Goal: Navigation & Orientation: Understand site structure

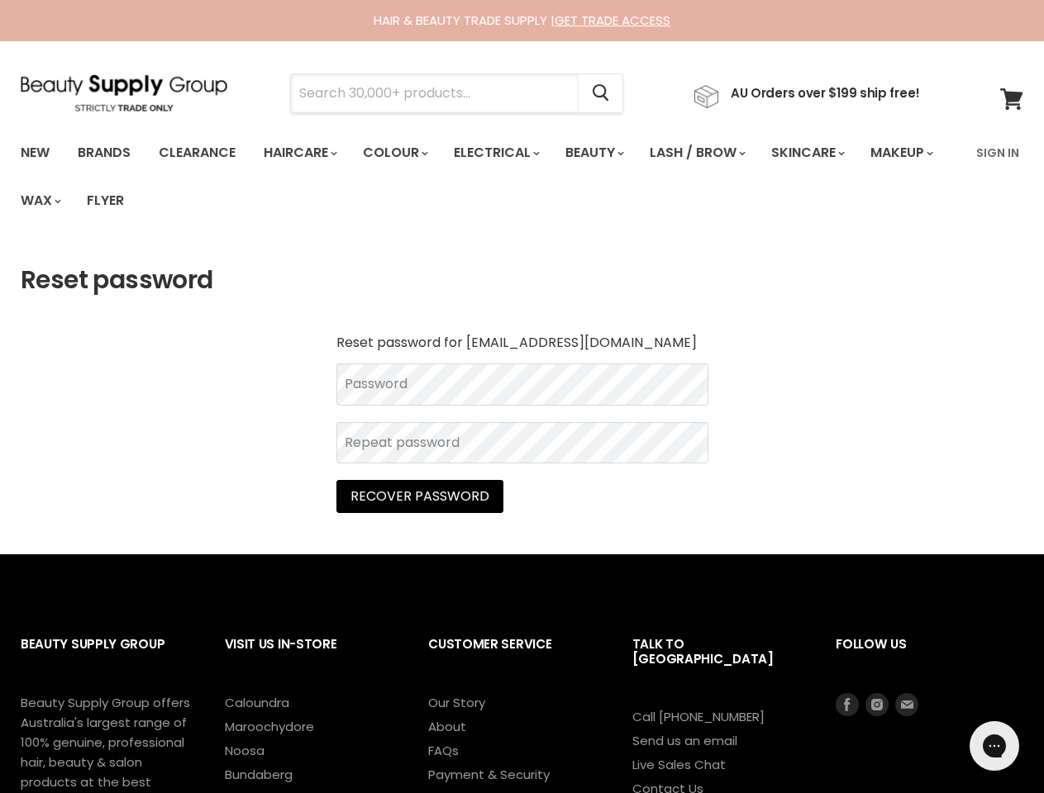
click at [440, 93] on input "Search" at bounding box center [435, 93] width 288 height 38
click at [609, 93] on icon "Search" at bounding box center [601, 93] width 17 height 17
click at [305, 153] on link "Haircare" at bounding box center [299, 153] width 96 height 35
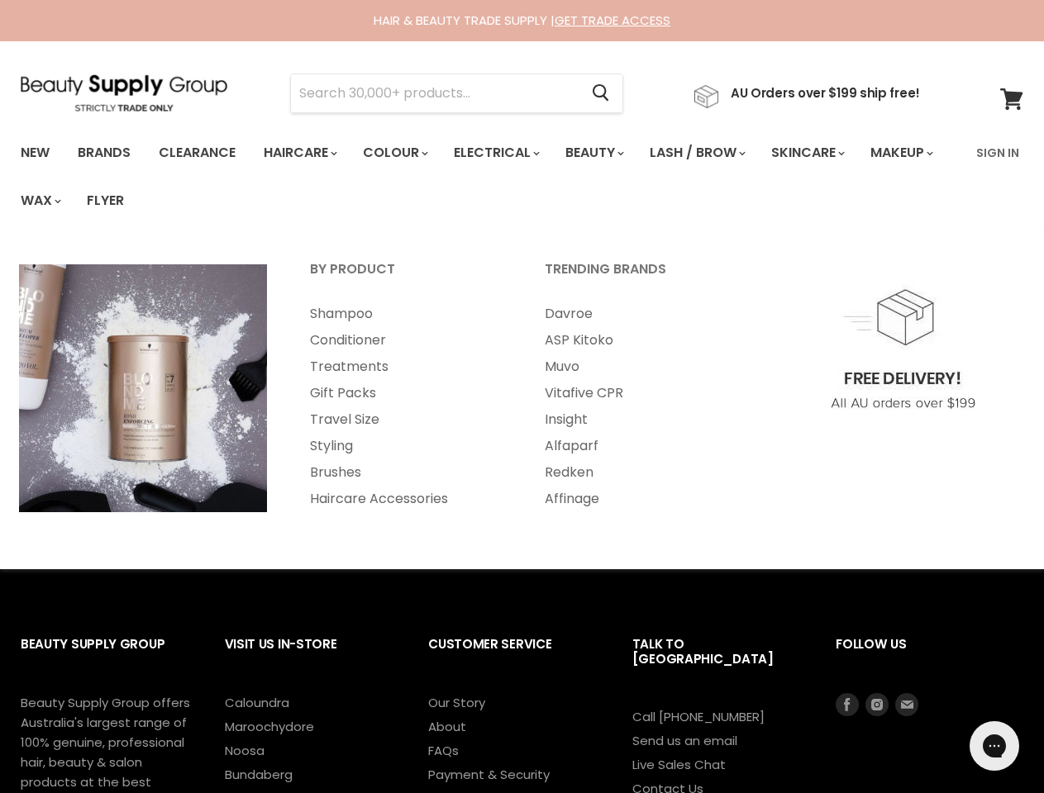
click at [404, 153] on link "Colour" at bounding box center [394, 153] width 88 height 35
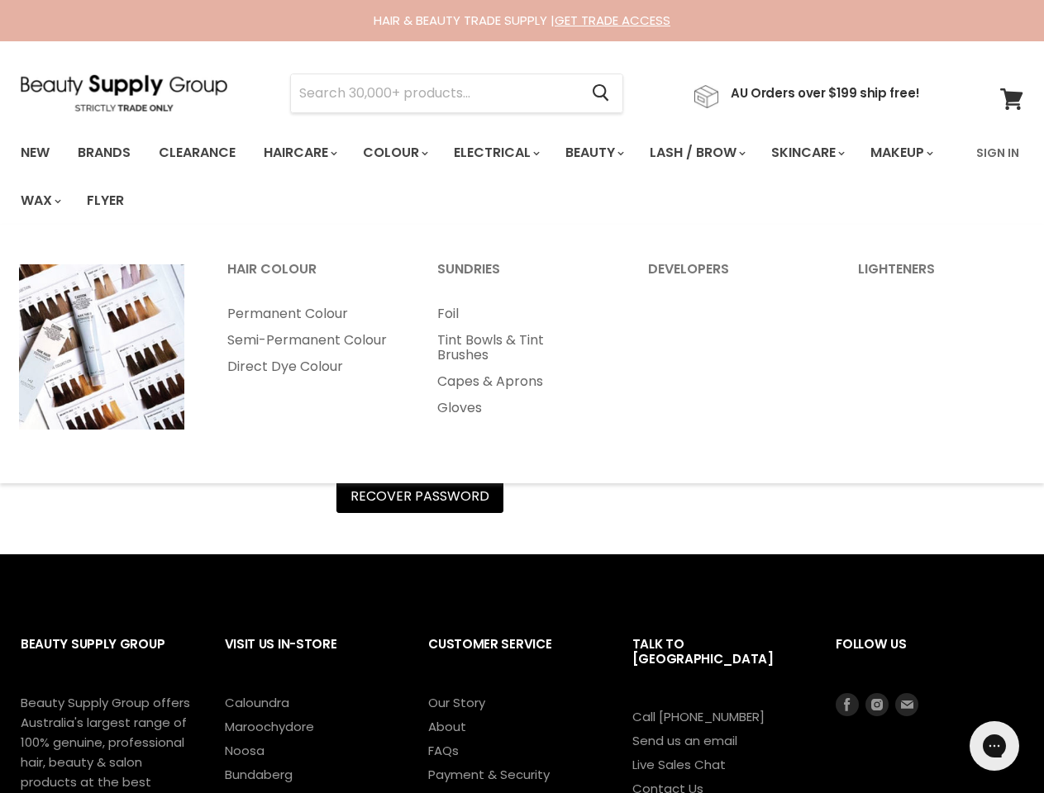
click at [507, 153] on link "Electrical" at bounding box center [495, 153] width 108 height 35
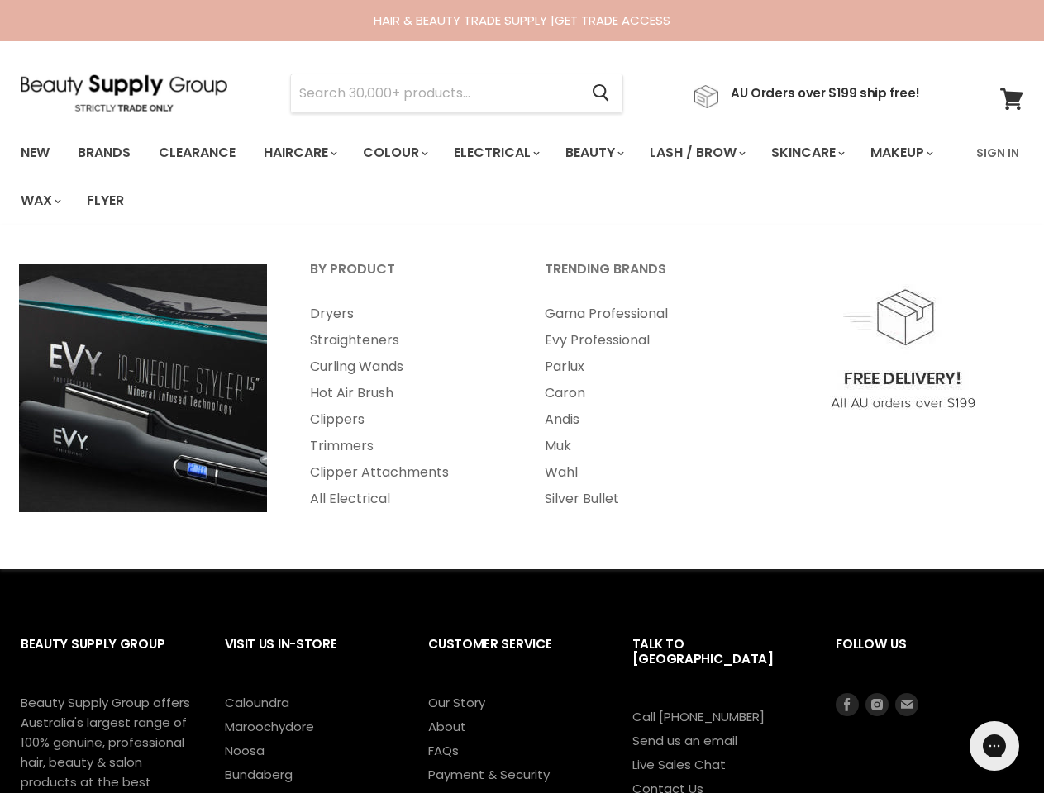
click at [608, 153] on link "Beauty" at bounding box center [593, 153] width 81 height 35
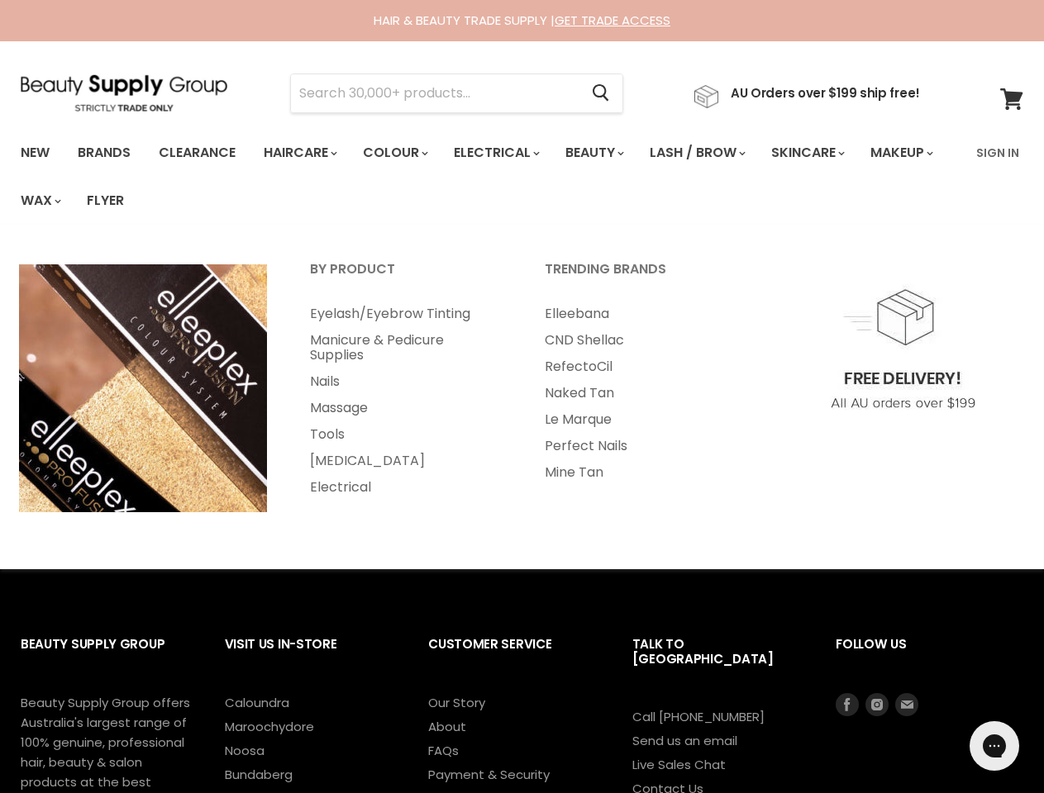
click at [715, 153] on link "Lash / Brow" at bounding box center [696, 153] width 118 height 35
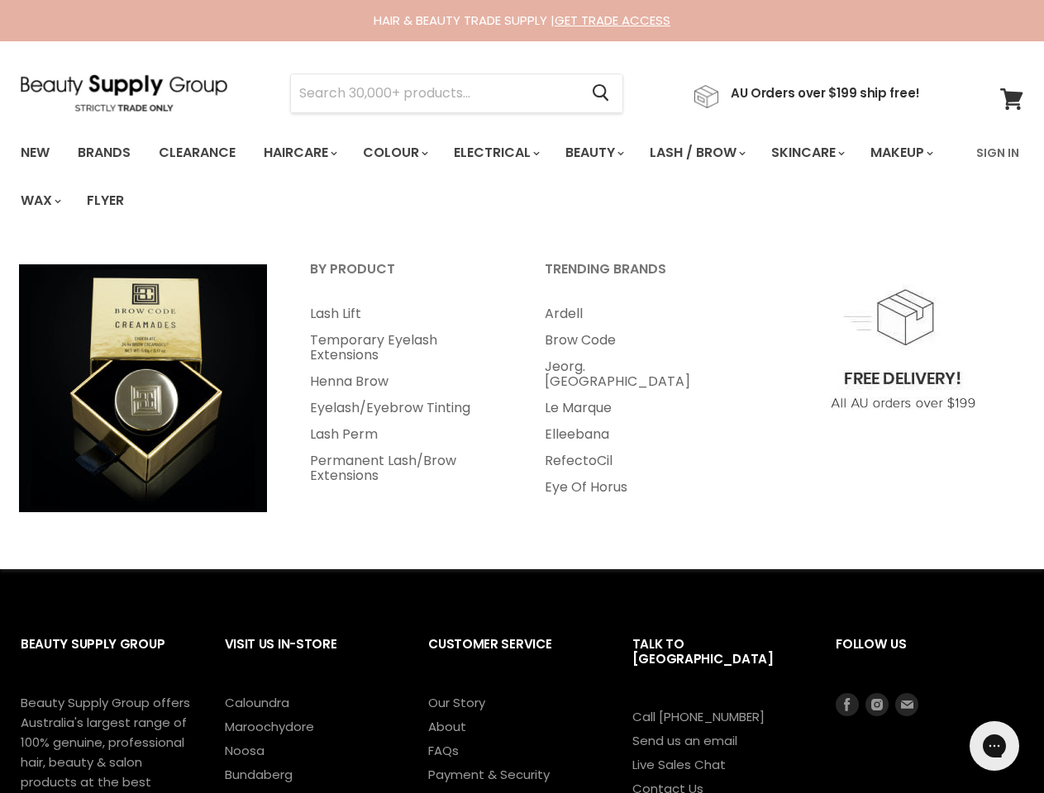
click at [829, 153] on link "Skincare" at bounding box center [807, 153] width 96 height 35
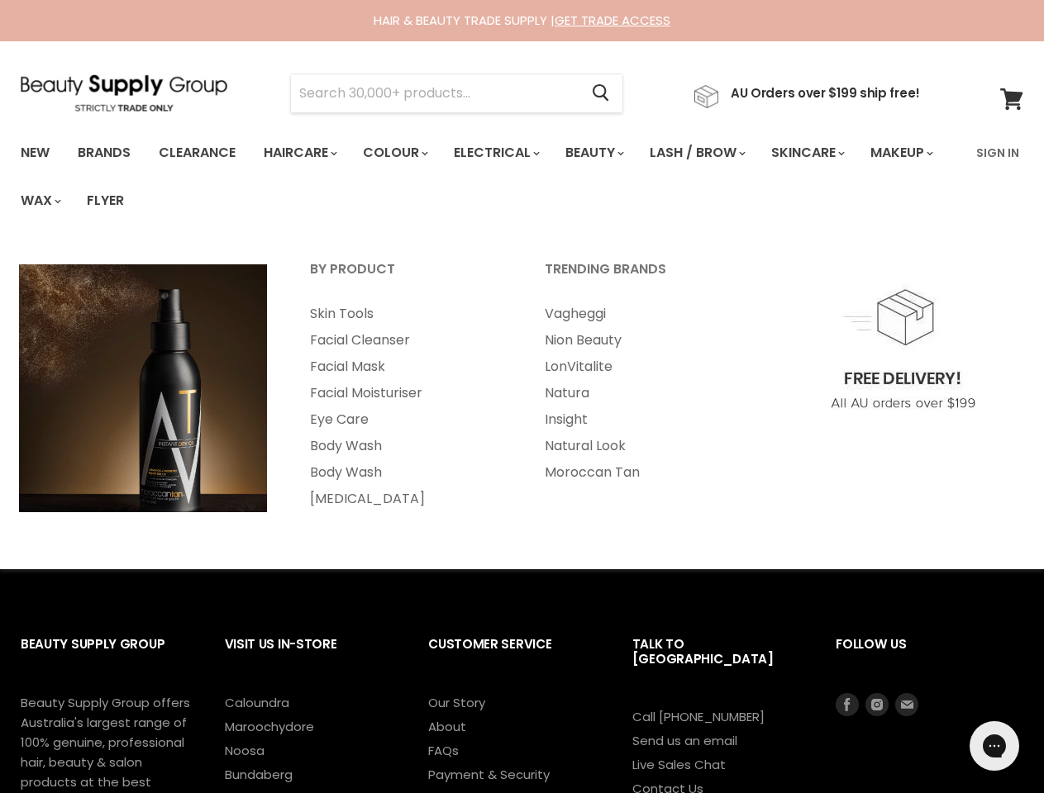
click at [858, 170] on link "Makeup" at bounding box center [900, 153] width 85 height 35
